Goal: Information Seeking & Learning: Learn about a topic

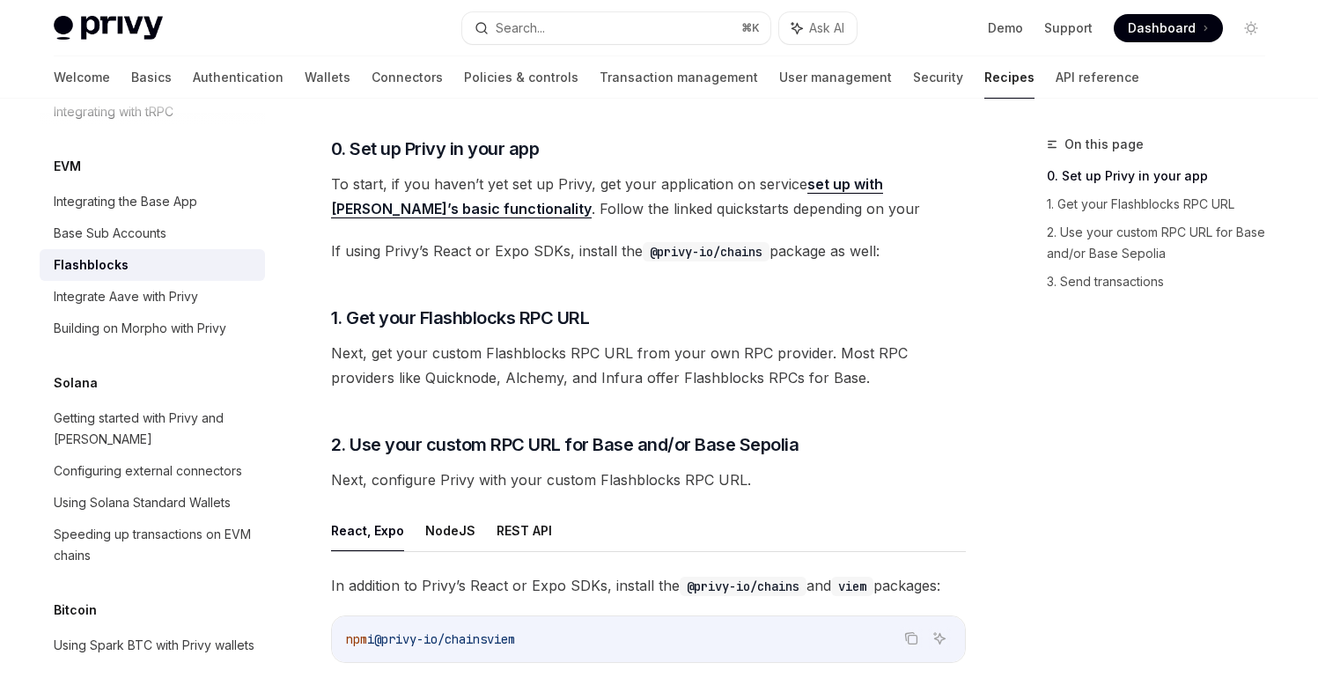
scroll to position [326, 0]
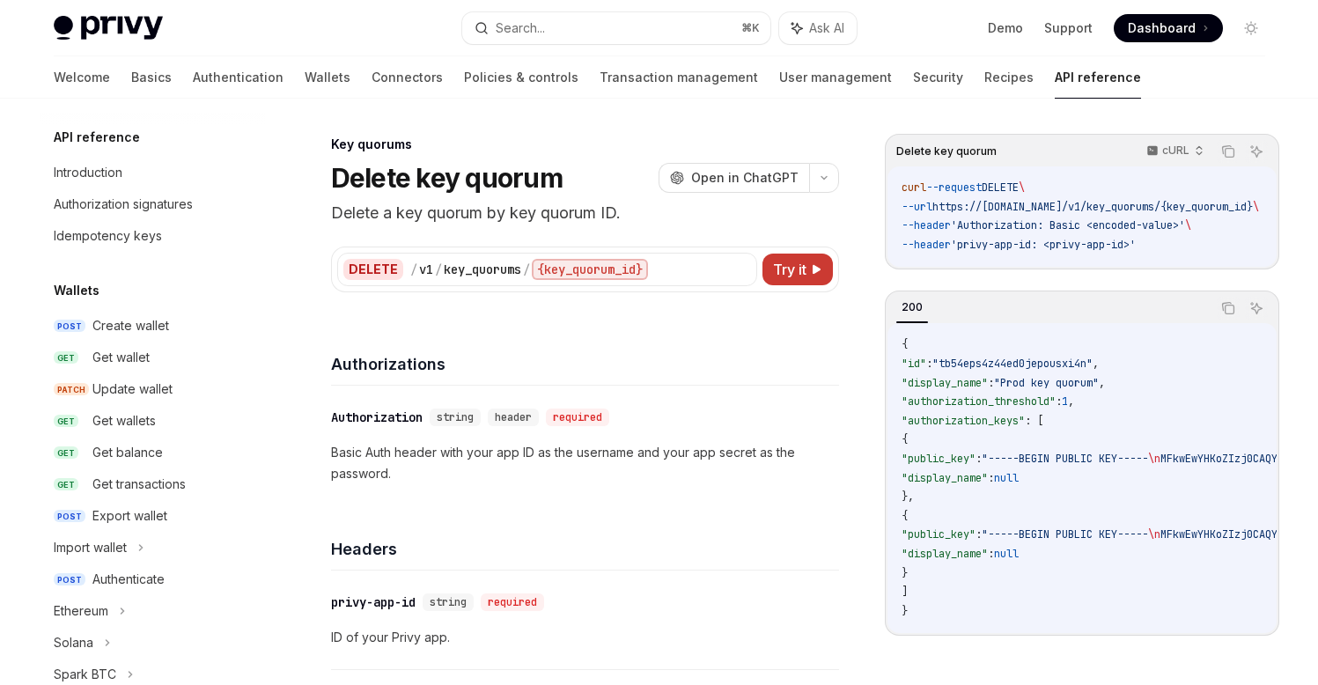
scroll to position [463, 0]
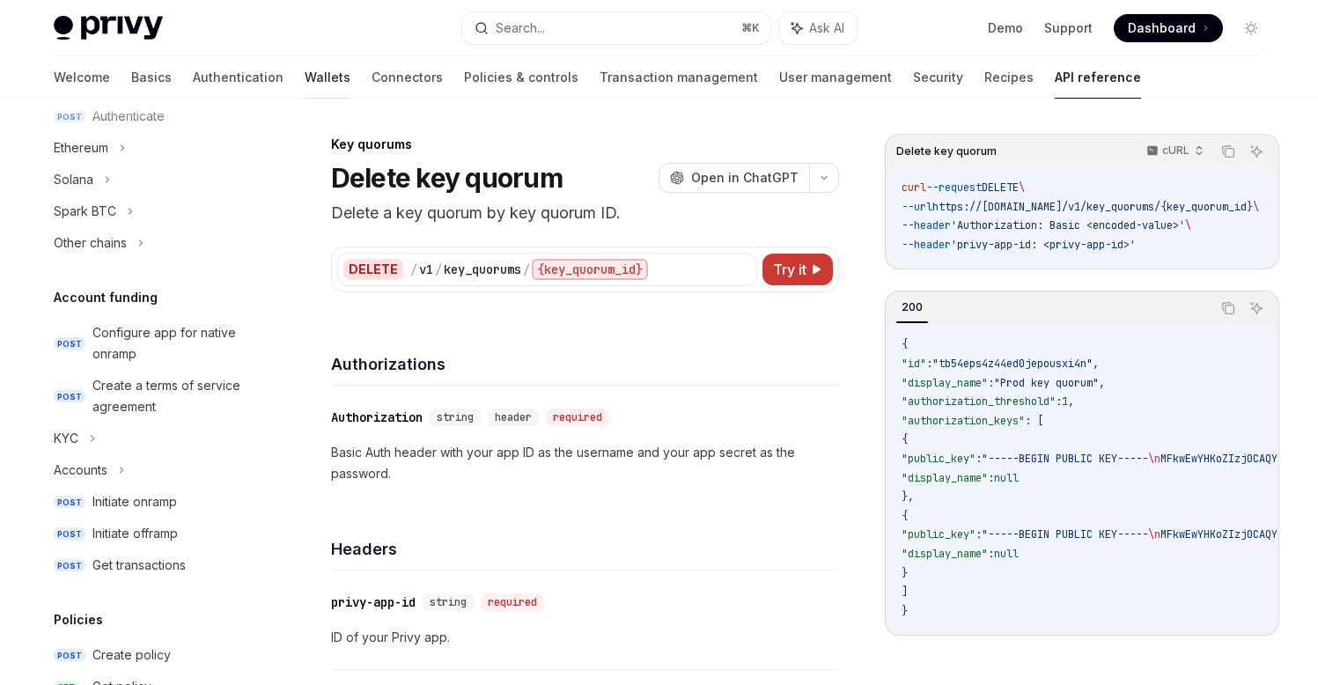
click at [305, 76] on link "Wallets" at bounding box center [328, 77] width 46 height 42
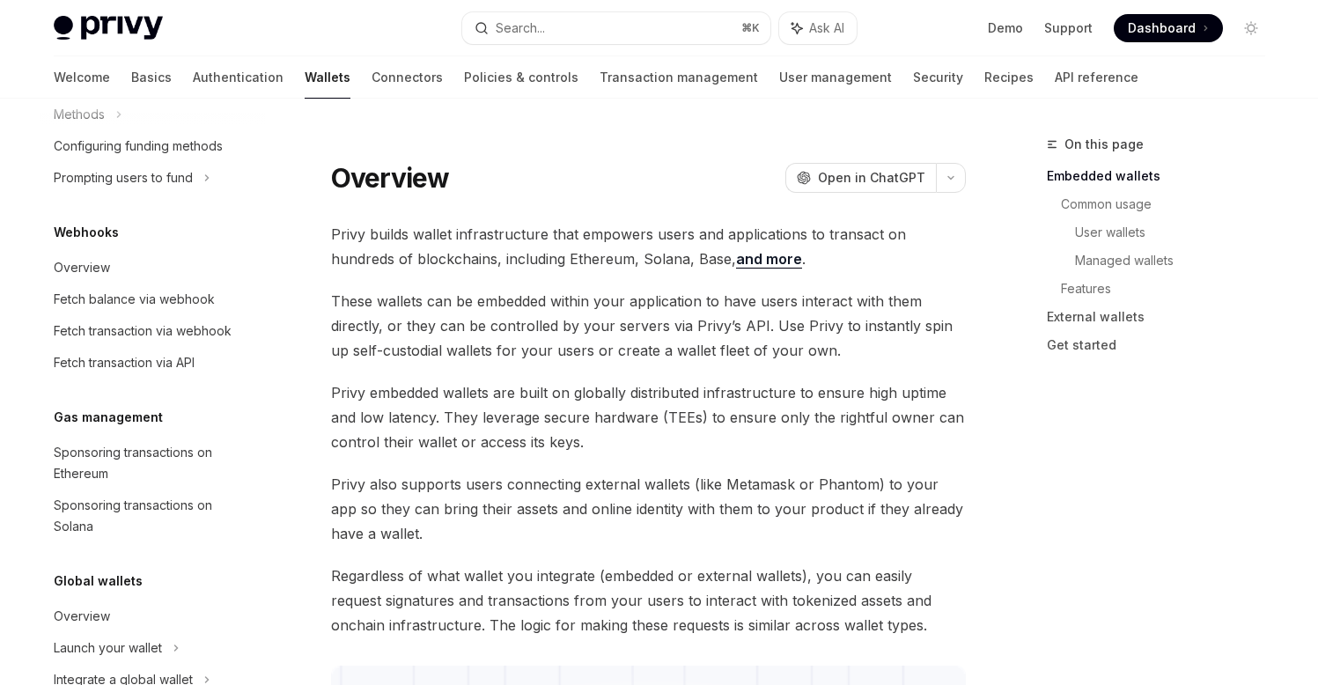
scroll to position [838, 0]
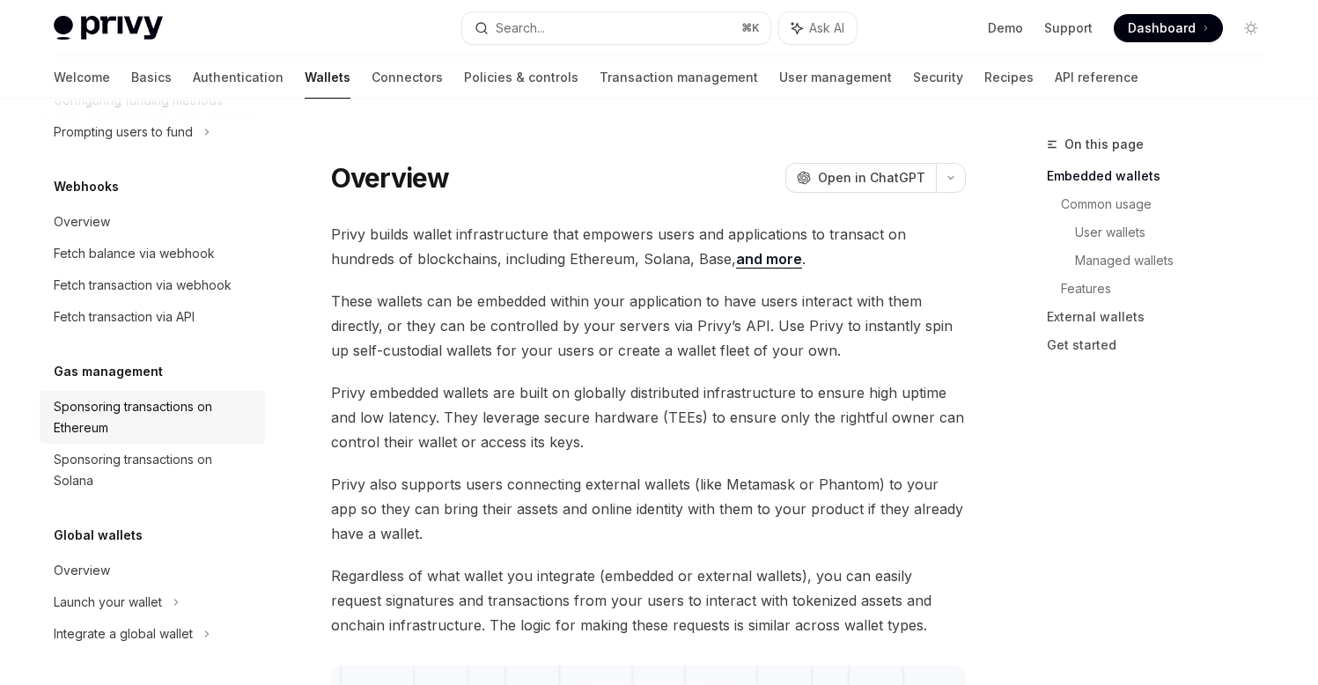
click at [154, 410] on div "Sponsoring transactions on Ethereum" at bounding box center [154, 417] width 201 height 42
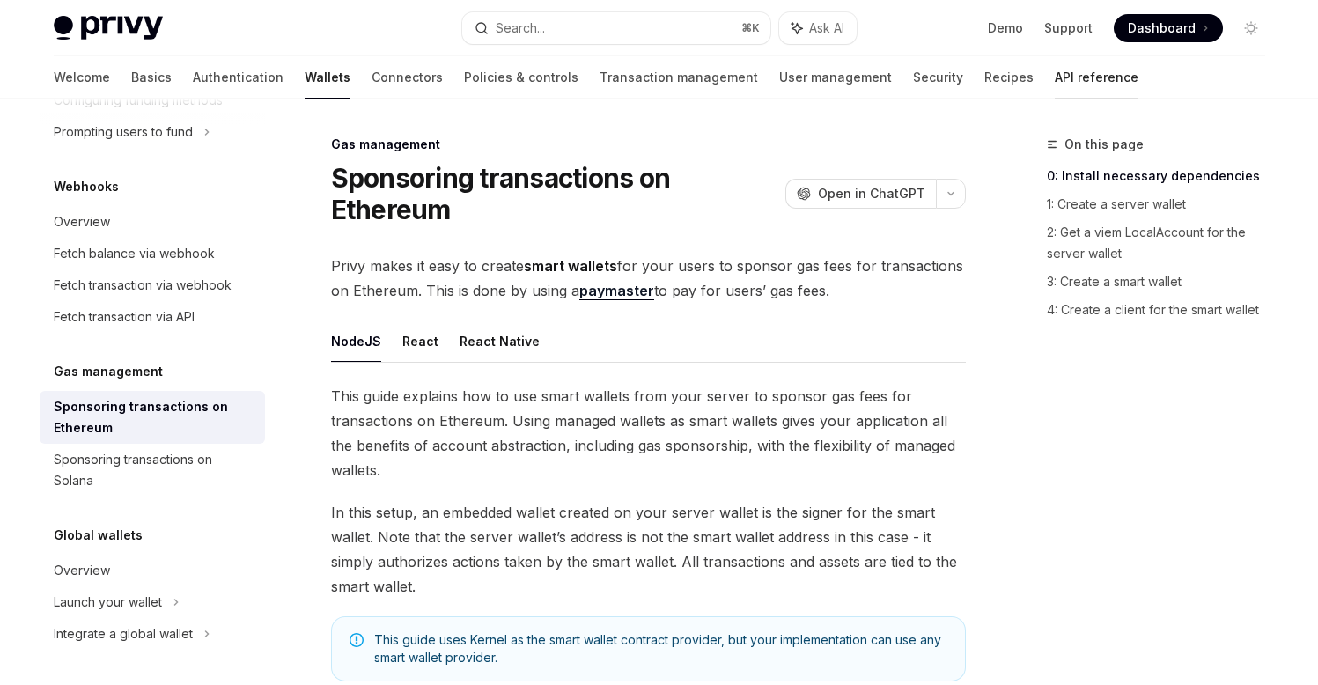
click at [1055, 77] on link "API reference" at bounding box center [1097, 77] width 84 height 42
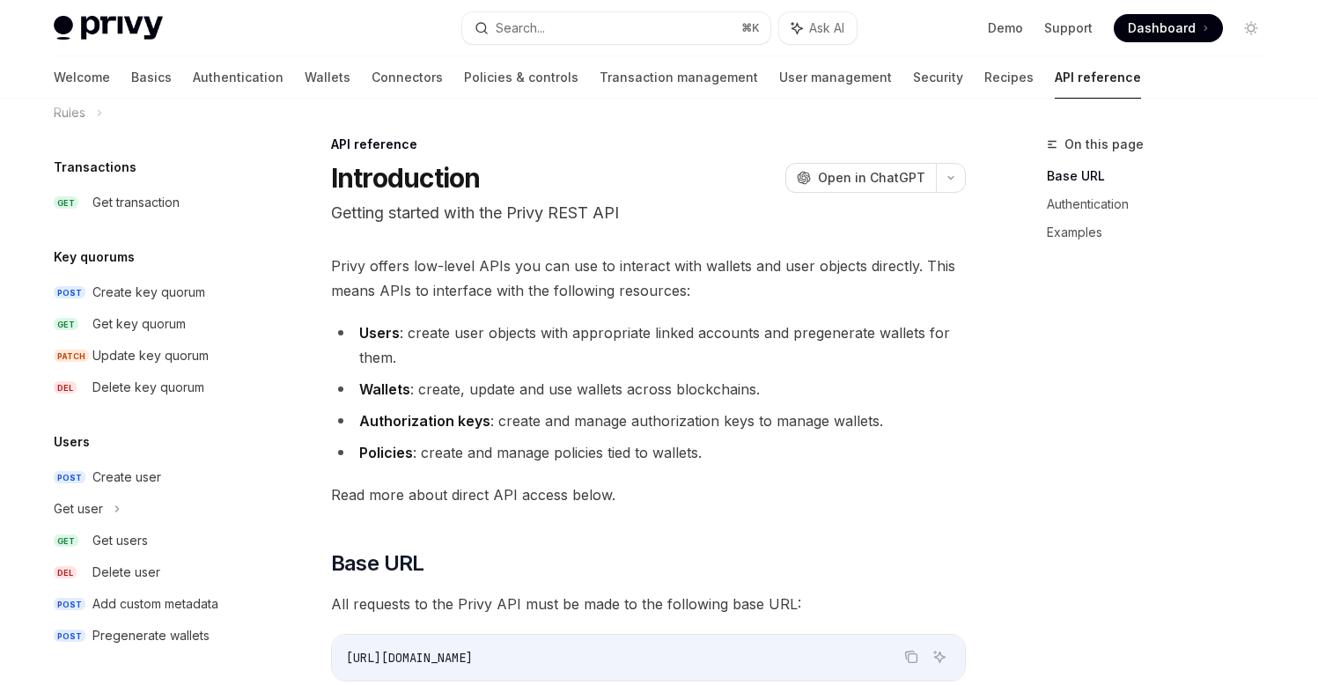
scroll to position [1134, 0]
click at [305, 78] on link "Wallets" at bounding box center [328, 77] width 46 height 42
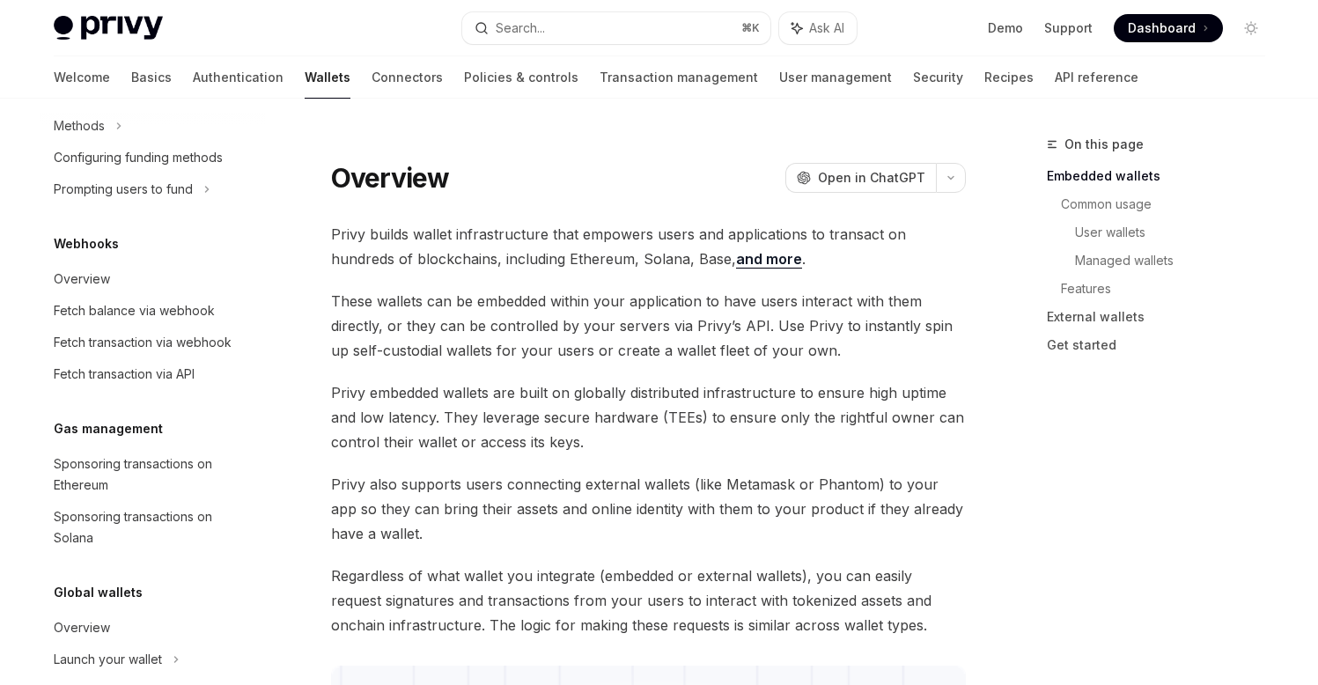
scroll to position [838, 0]
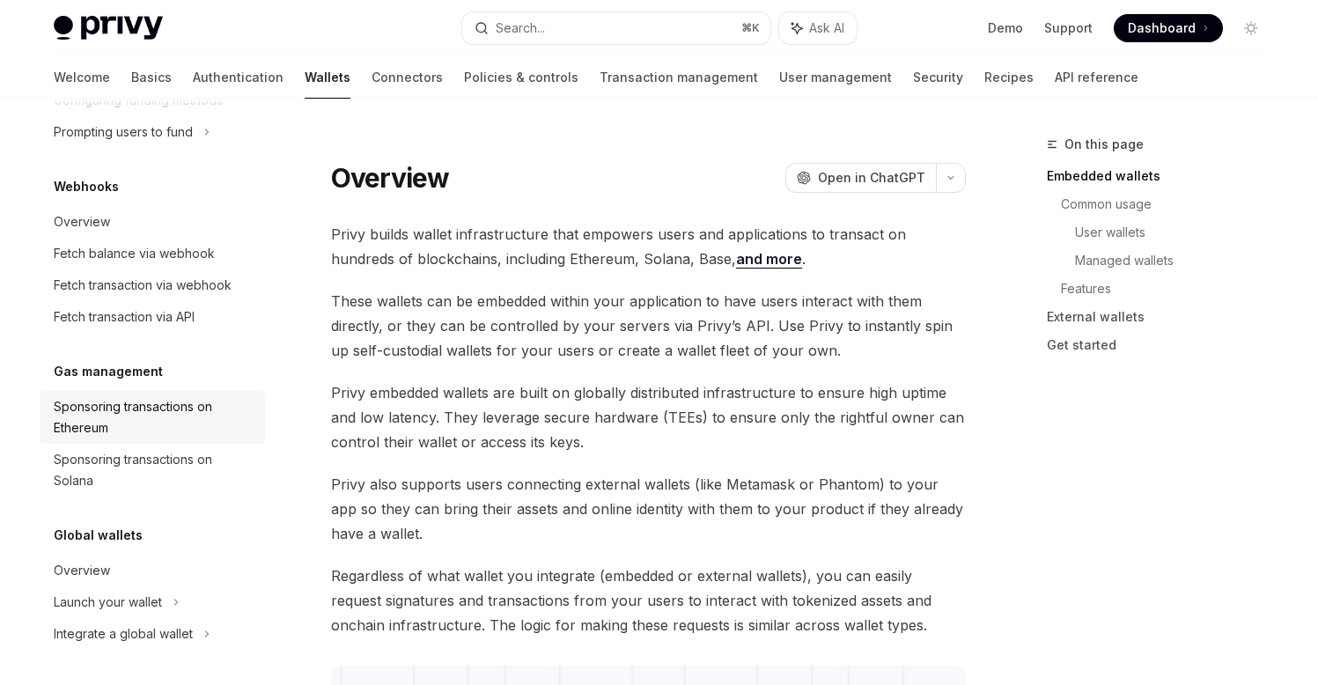
click at [140, 421] on div "Sponsoring transactions on Ethereum" at bounding box center [154, 417] width 201 height 42
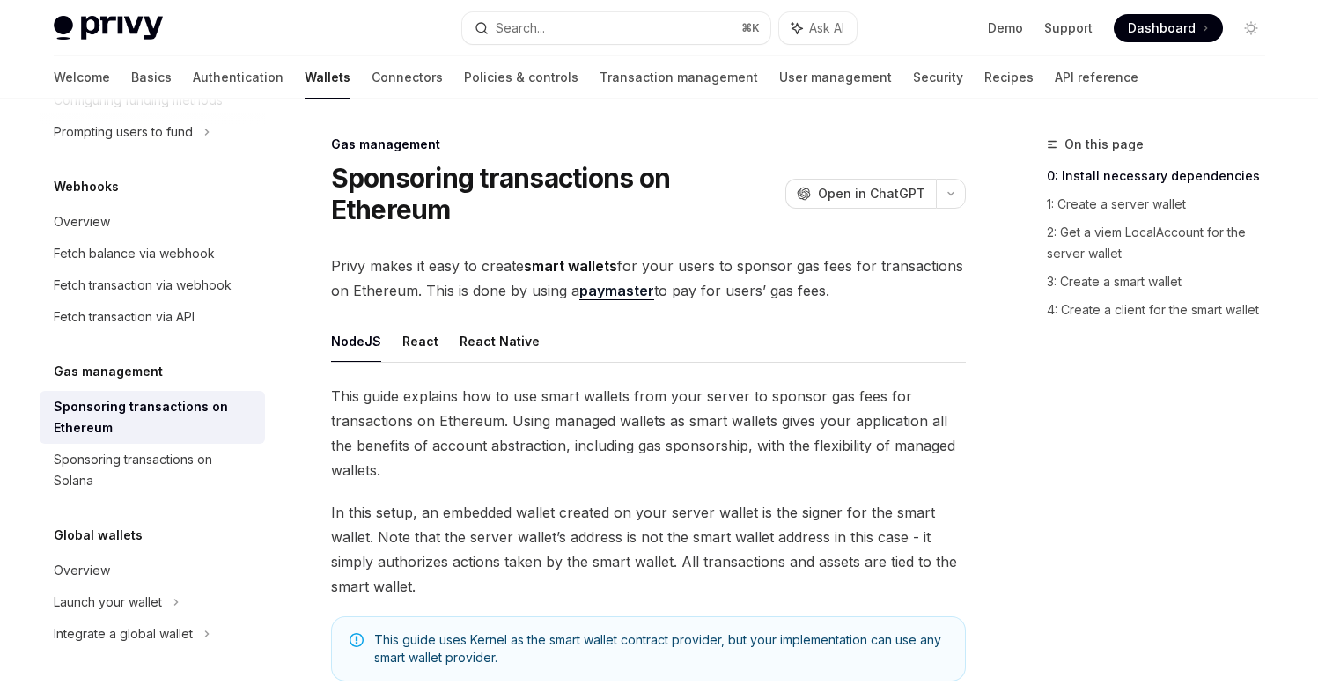
click at [1057, 387] on div "On this page 0: Install necessary dependencies 1: Create a server wallet 2: Get…" at bounding box center [1146, 409] width 268 height 551
type textarea "*"
